Goal: Task Accomplishment & Management: Manage account settings

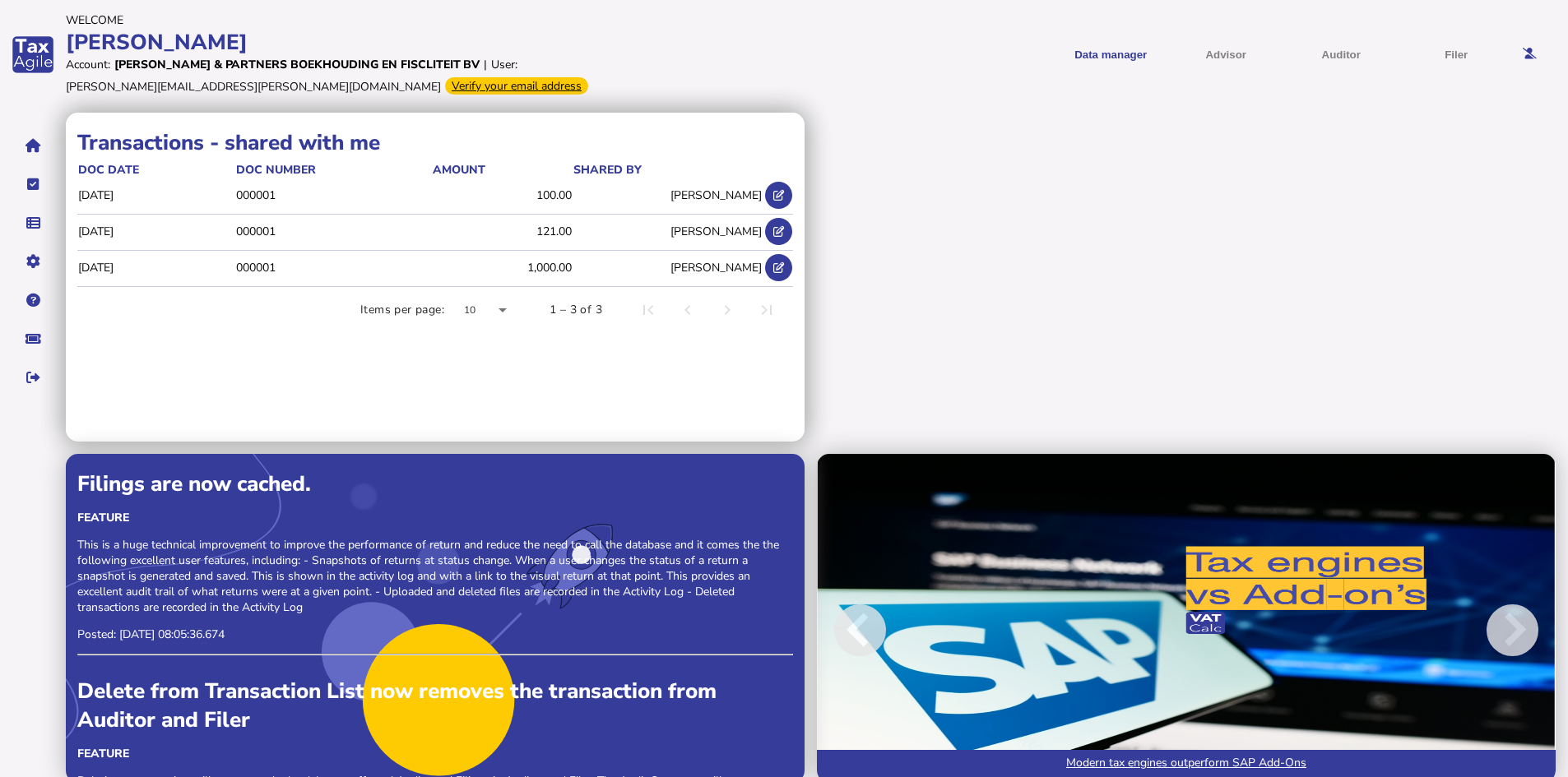
click at [445, 83] on div "Verify your email address" at bounding box center [516, 85] width 143 height 17
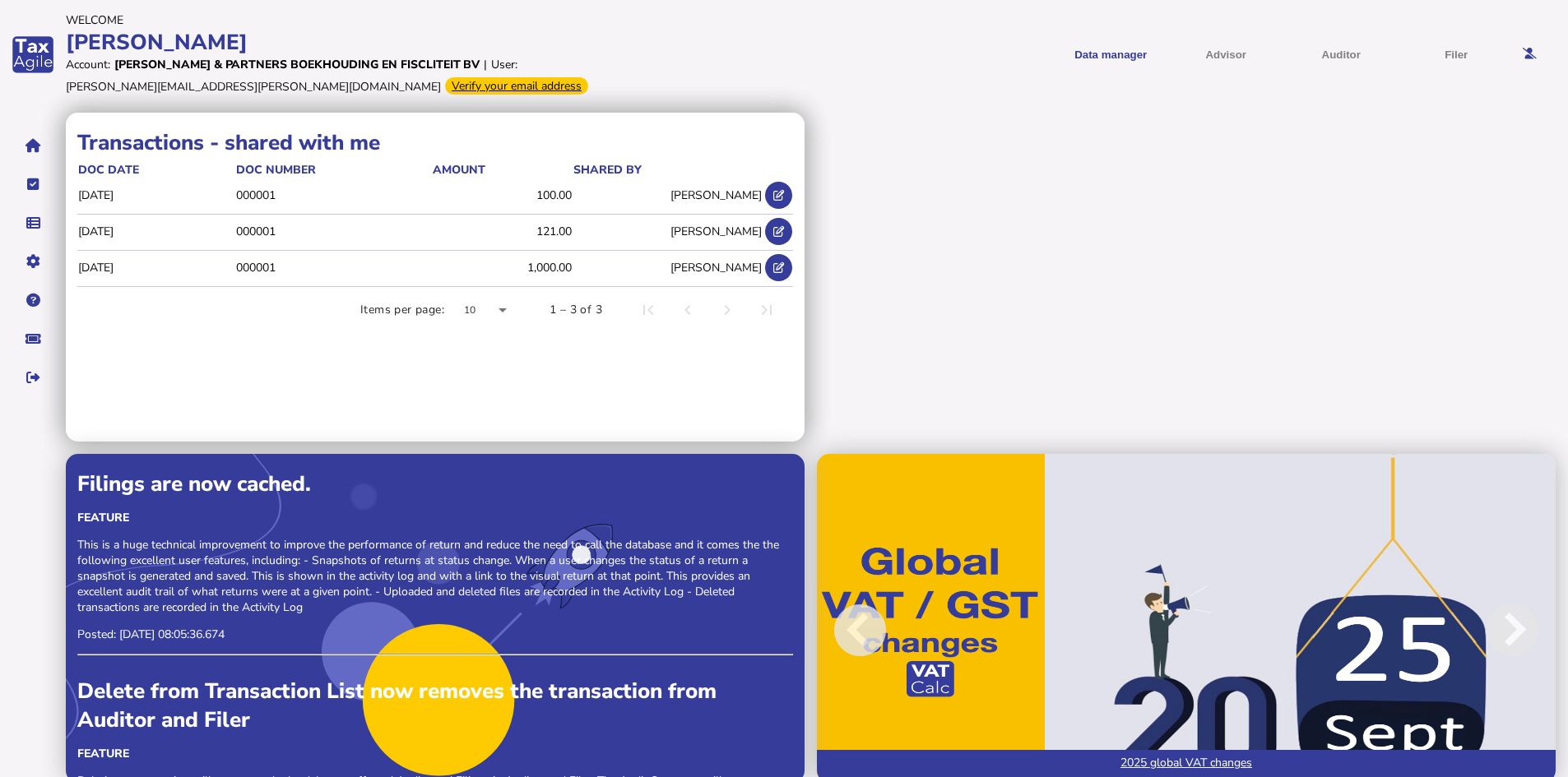
click at [1240, 310] on div "Transactions - shared by me doc date doc number Amount shared with 2025-04-22 0…" at bounding box center [816, 454] width 1502 height 683
click at [445, 87] on div "Verify your email address" at bounding box center [516, 85] width 143 height 17
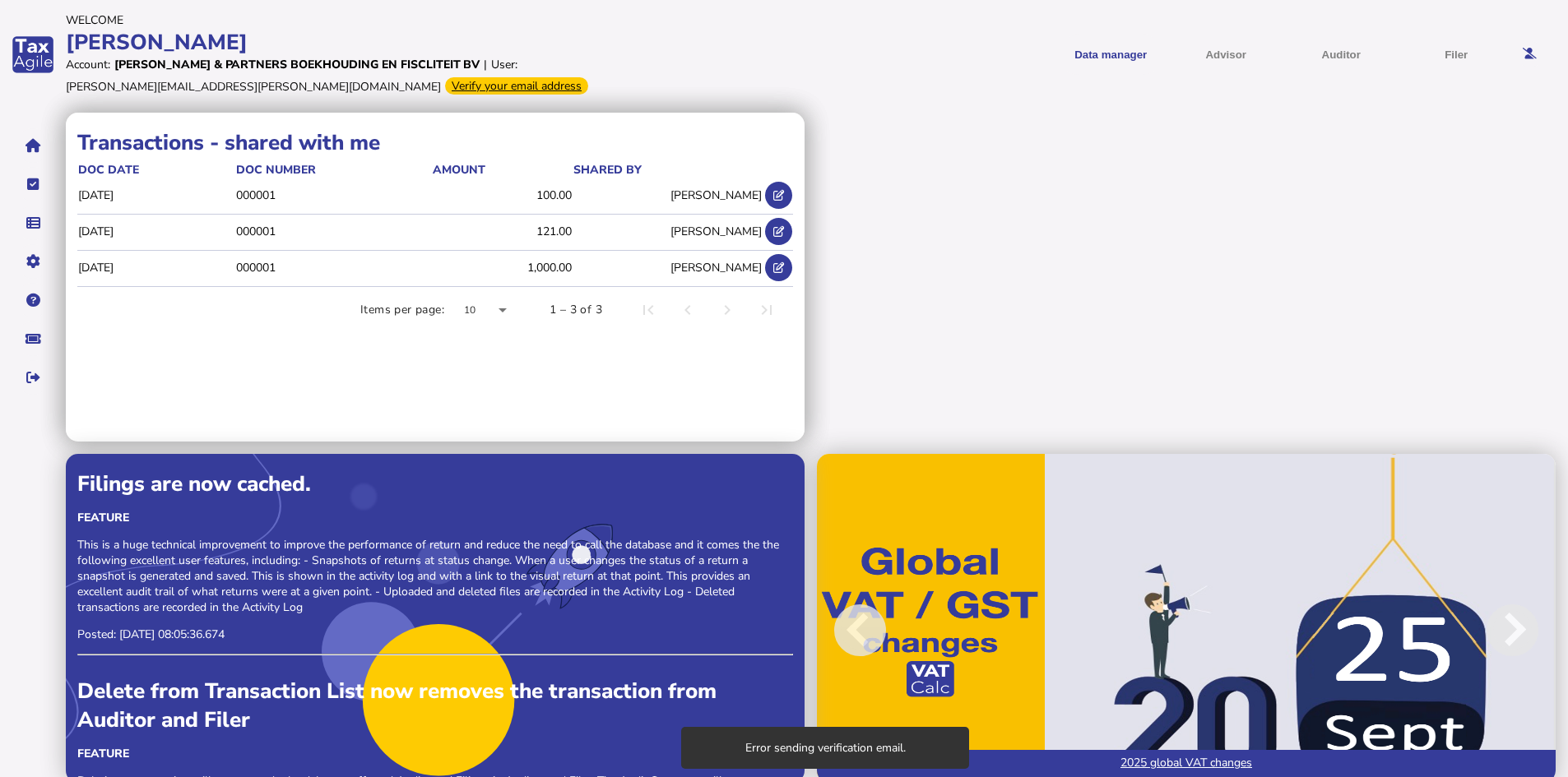
click at [772, 749] on div "Error sending verification email." at bounding box center [825, 748] width 288 height 42
click at [944, 345] on div "Transactions - shared by me doc date doc number Amount shared with 2025-04-22 0…" at bounding box center [816, 454] width 1502 height 683
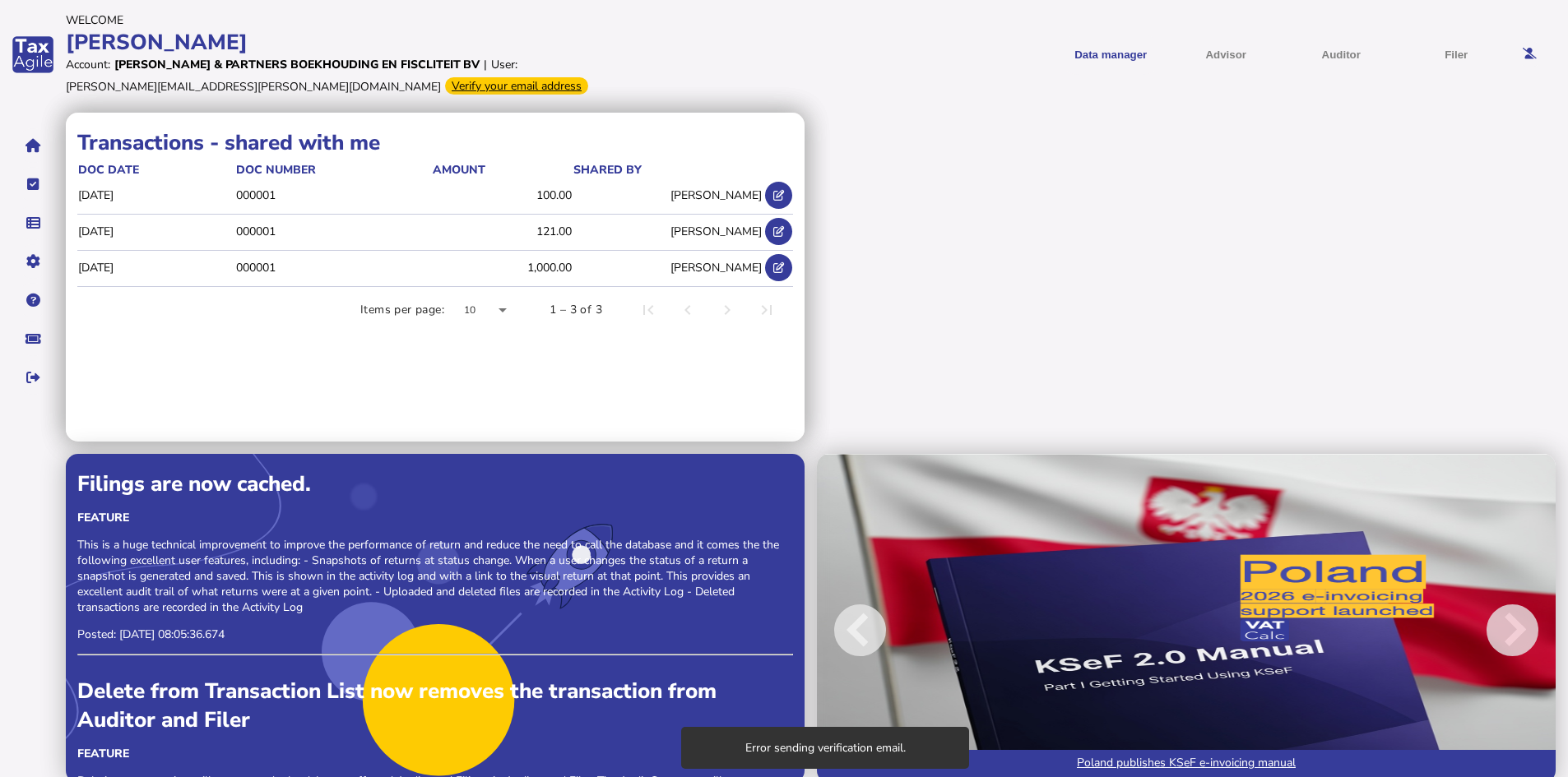
click at [958, 354] on div "Transactions - shared by me doc date doc number Amount shared with 2025-04-22 0…" at bounding box center [816, 454] width 1502 height 683
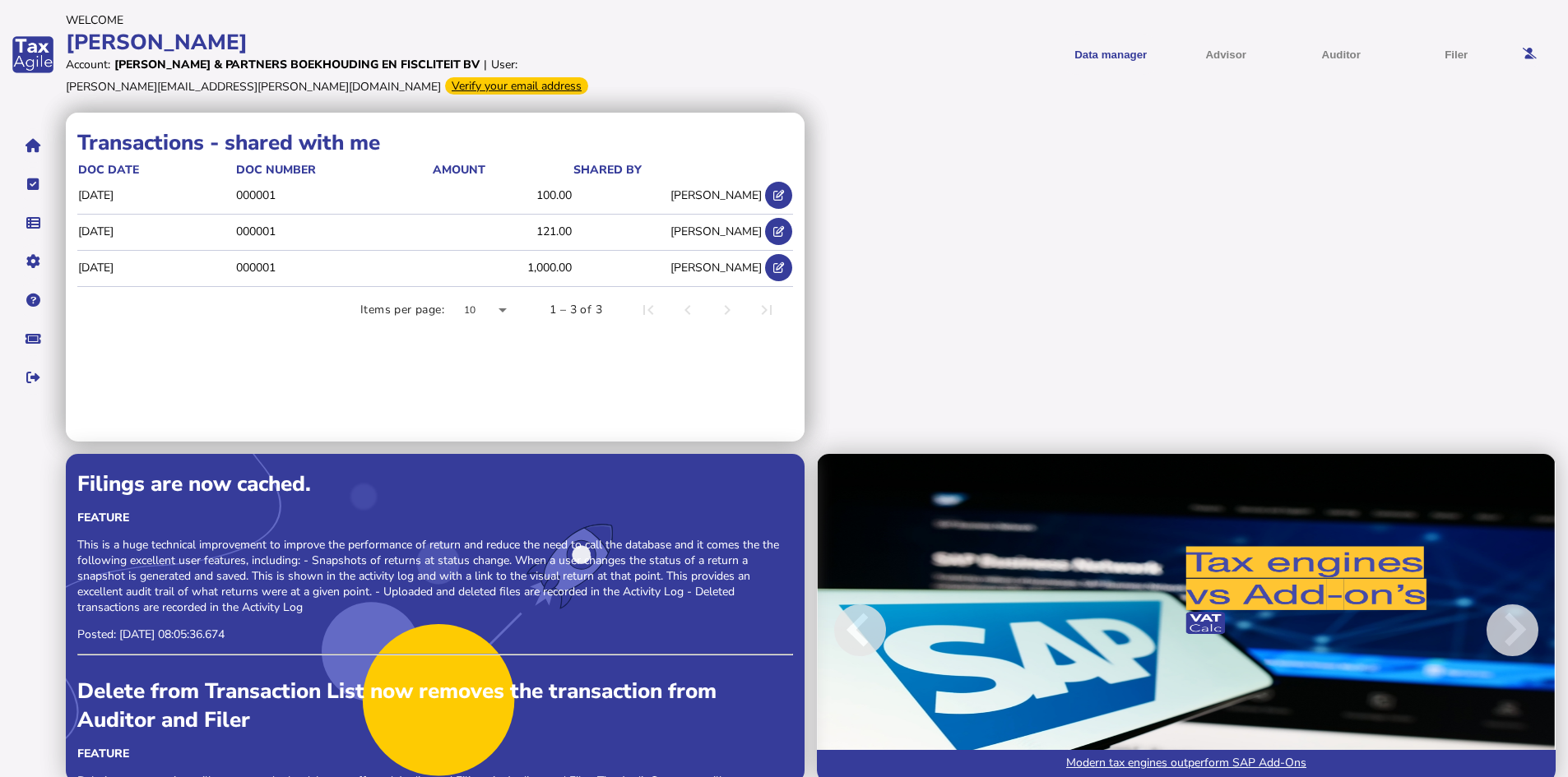
click at [445, 85] on div "Verify your email address" at bounding box center [516, 85] width 143 height 17
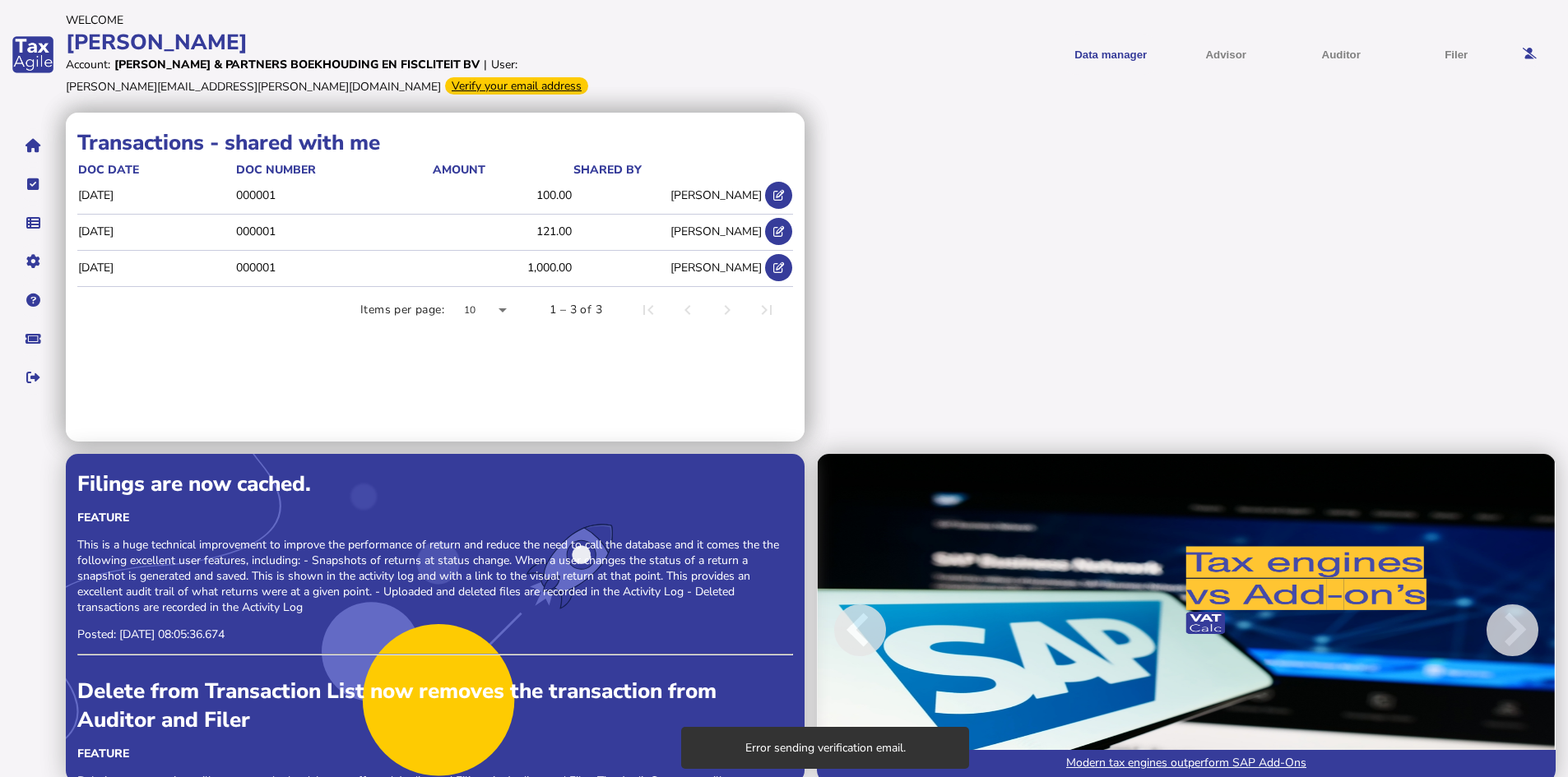
click at [427, 65] on div "[PERSON_NAME] & Partners Boekhouding en Fiscliteit BV" at bounding box center [296, 65] width 365 height 15
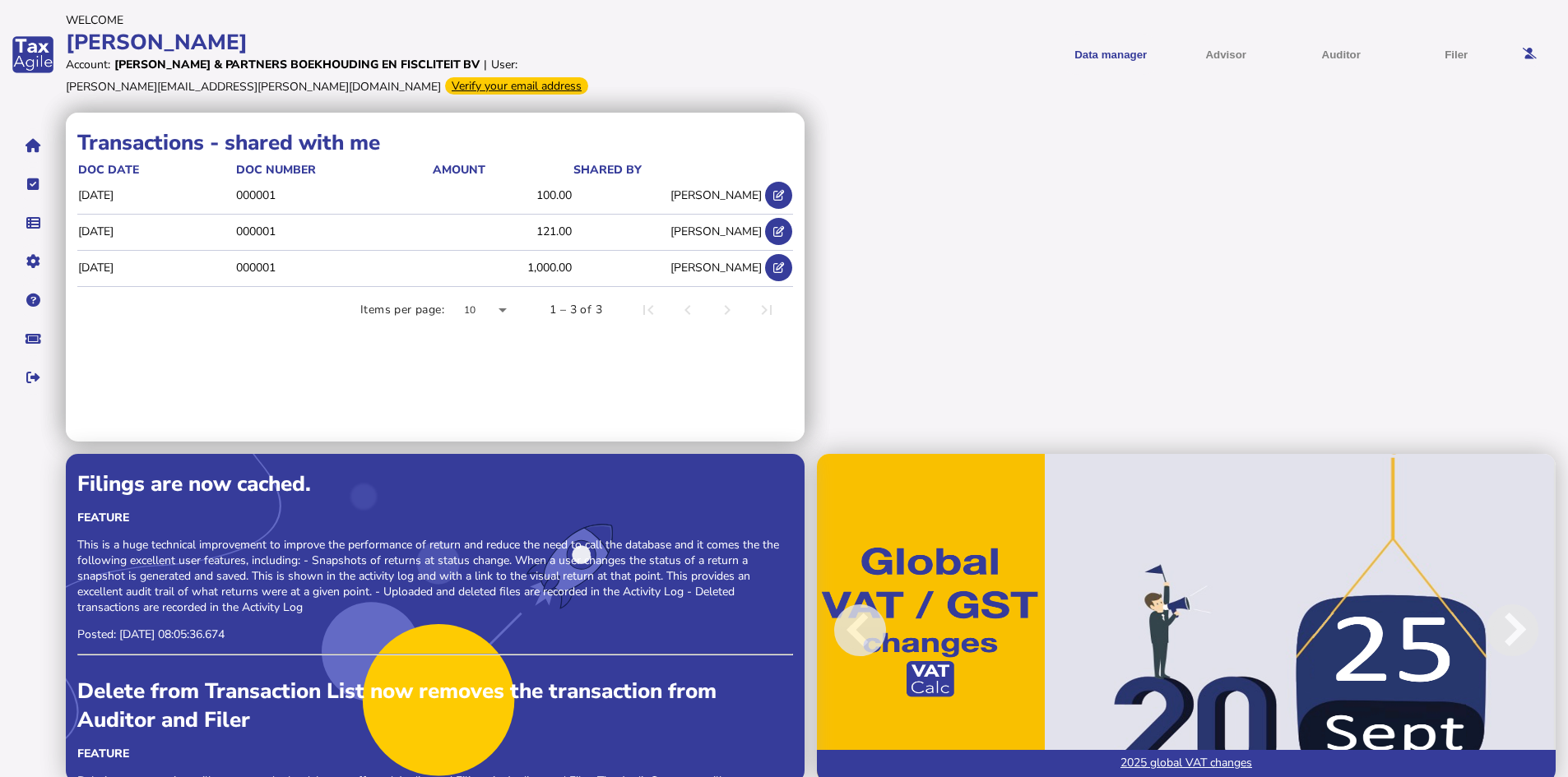
click at [441, 79] on div "[PERSON_NAME][EMAIL_ADDRESS][PERSON_NAME][DOMAIN_NAME]" at bounding box center [253, 86] width 375 height 15
click at [445, 83] on div "Verify your email address" at bounding box center [516, 85] width 143 height 17
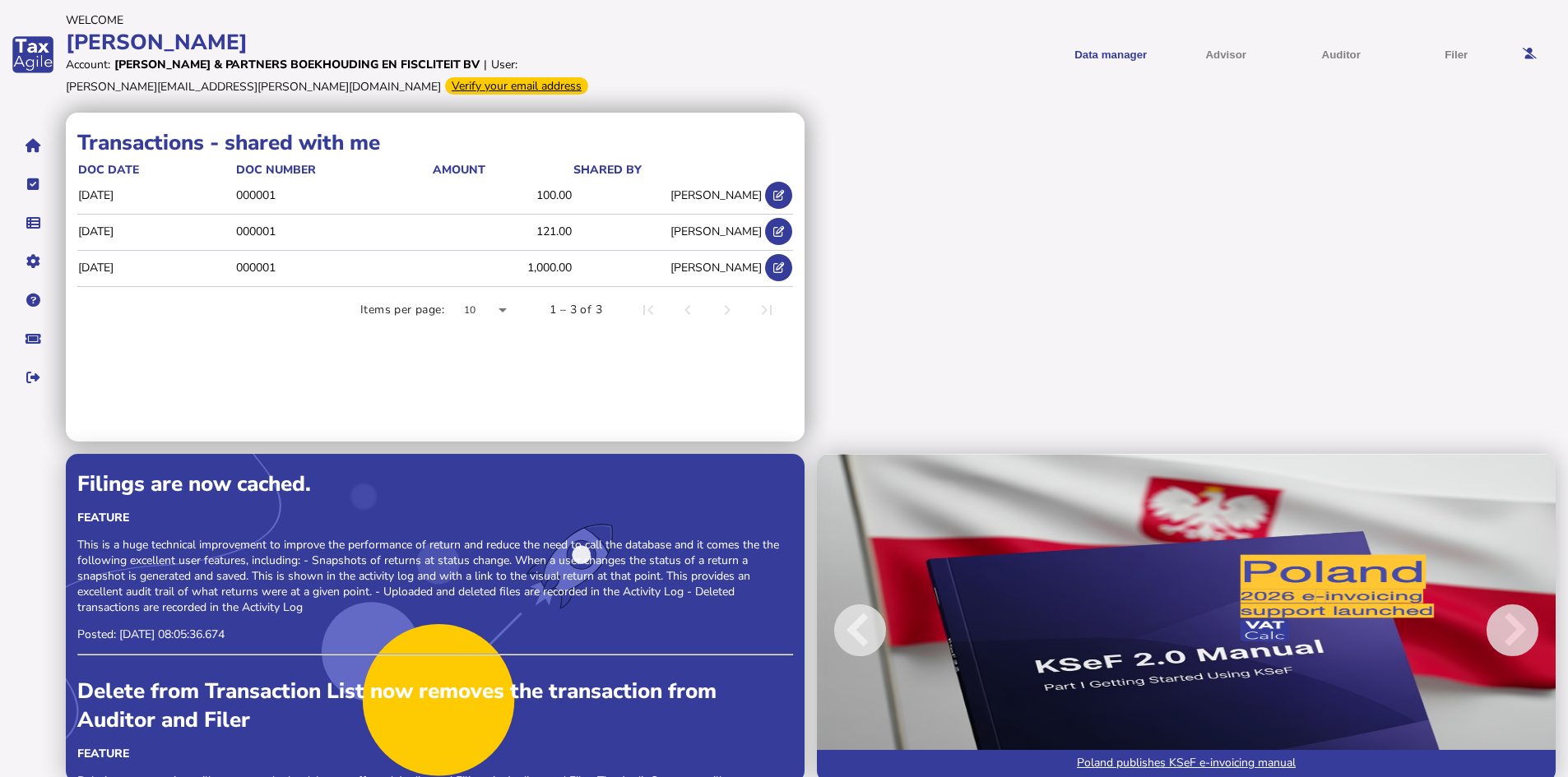
click at [445, 90] on div "Verify your email address" at bounding box center [516, 85] width 143 height 17
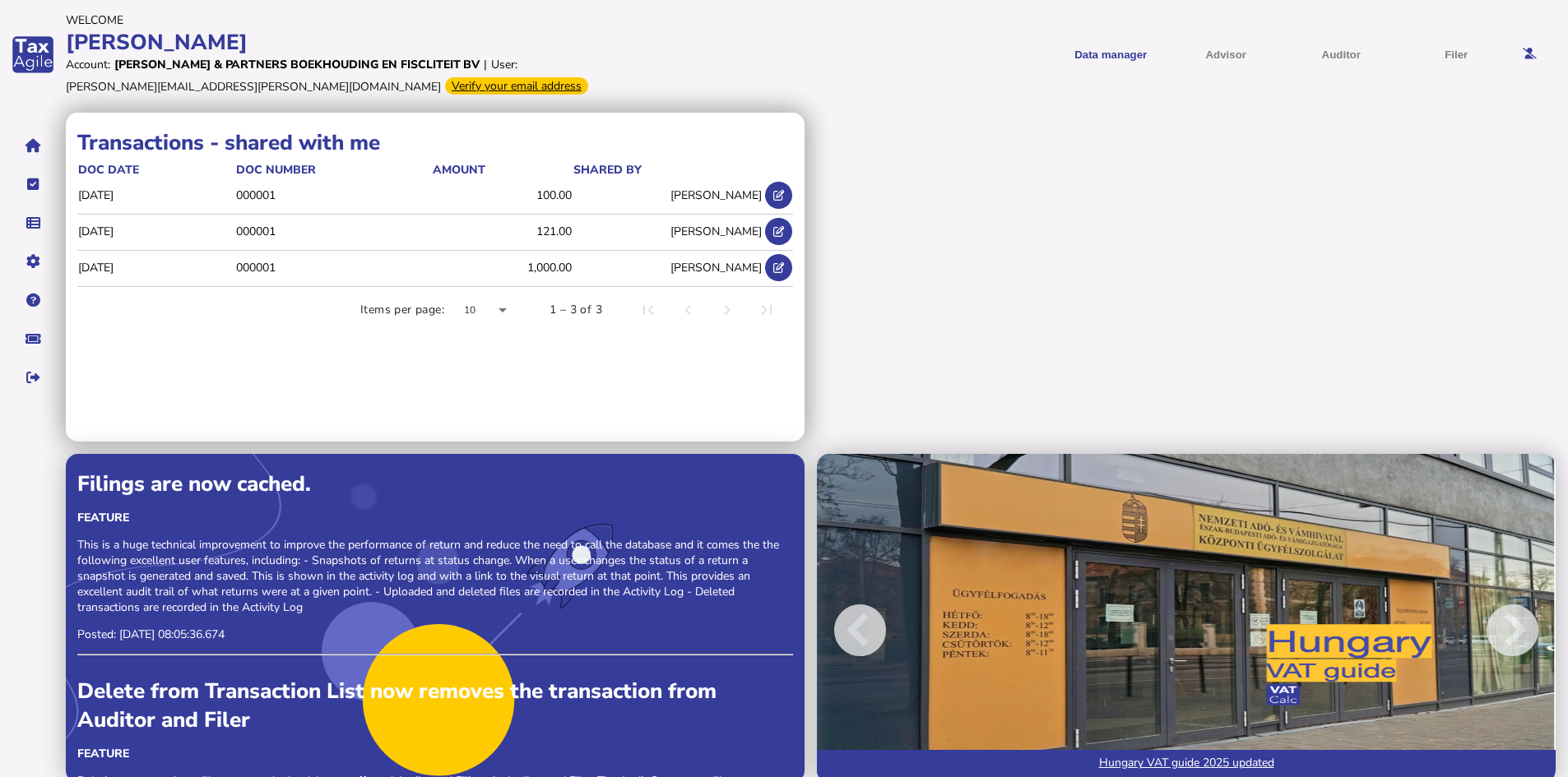
click at [255, 60] on div "[PERSON_NAME] & Partners Boekhouding en Fiscliteit BV" at bounding box center [296, 65] width 365 height 15
click at [24, 55] on div "app logo" at bounding box center [32, 54] width 66 height 108
